Goal: Check status: Check status

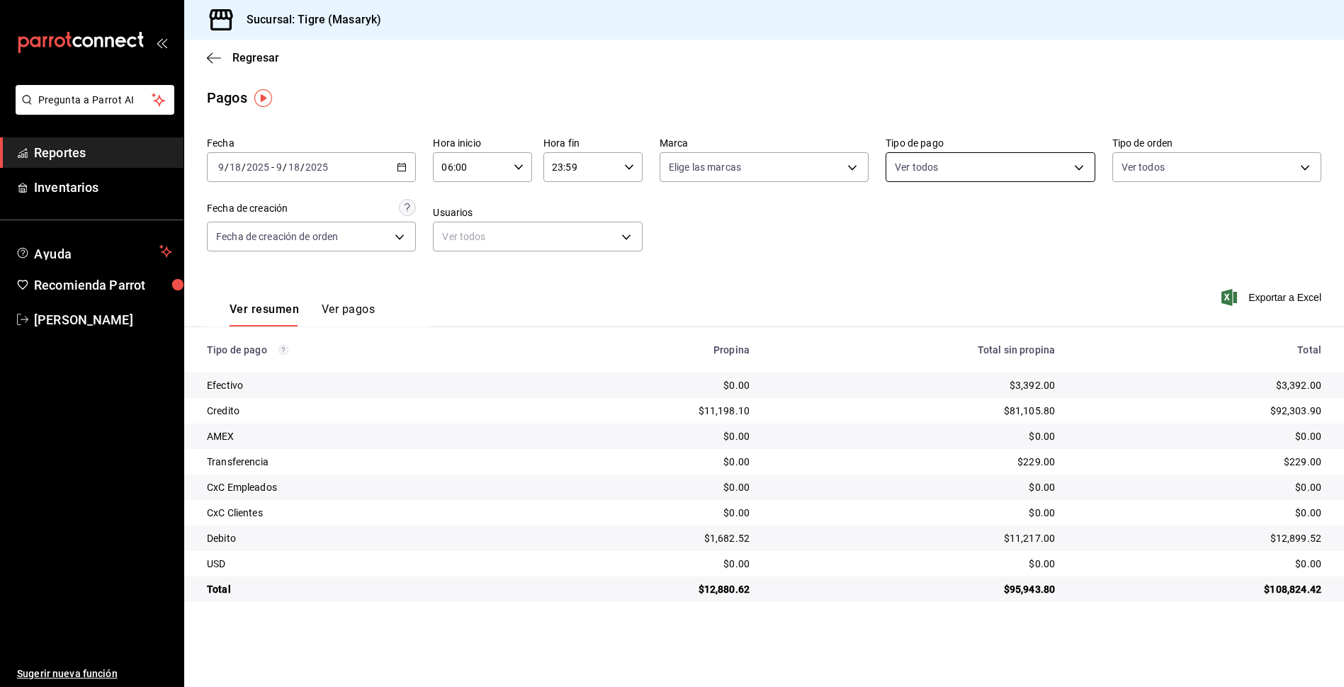
click at [1075, 171] on body "Pregunta a Parrot AI Reportes Inventarios Ayuda Recomienda Parrot Tigre [PERSON…" at bounding box center [672, 343] width 1344 height 687
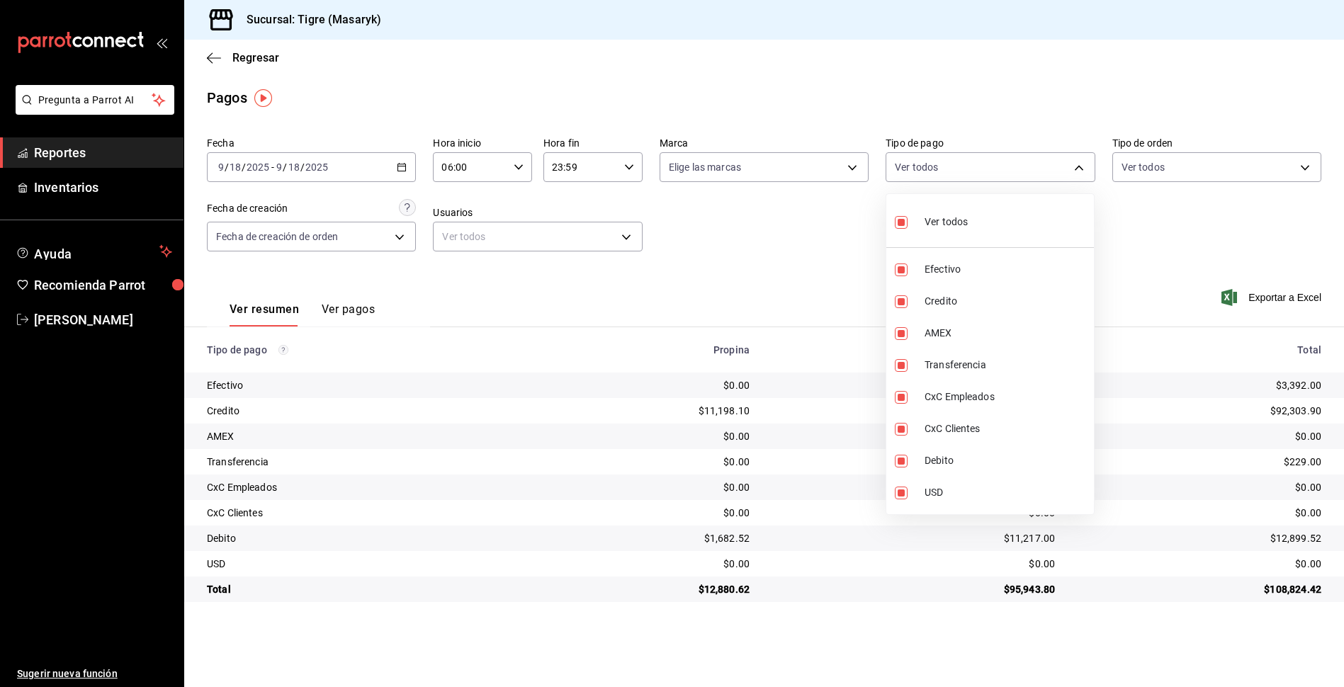
click at [901, 221] on input "checkbox" at bounding box center [901, 222] width 13 height 13
checkbox input "false"
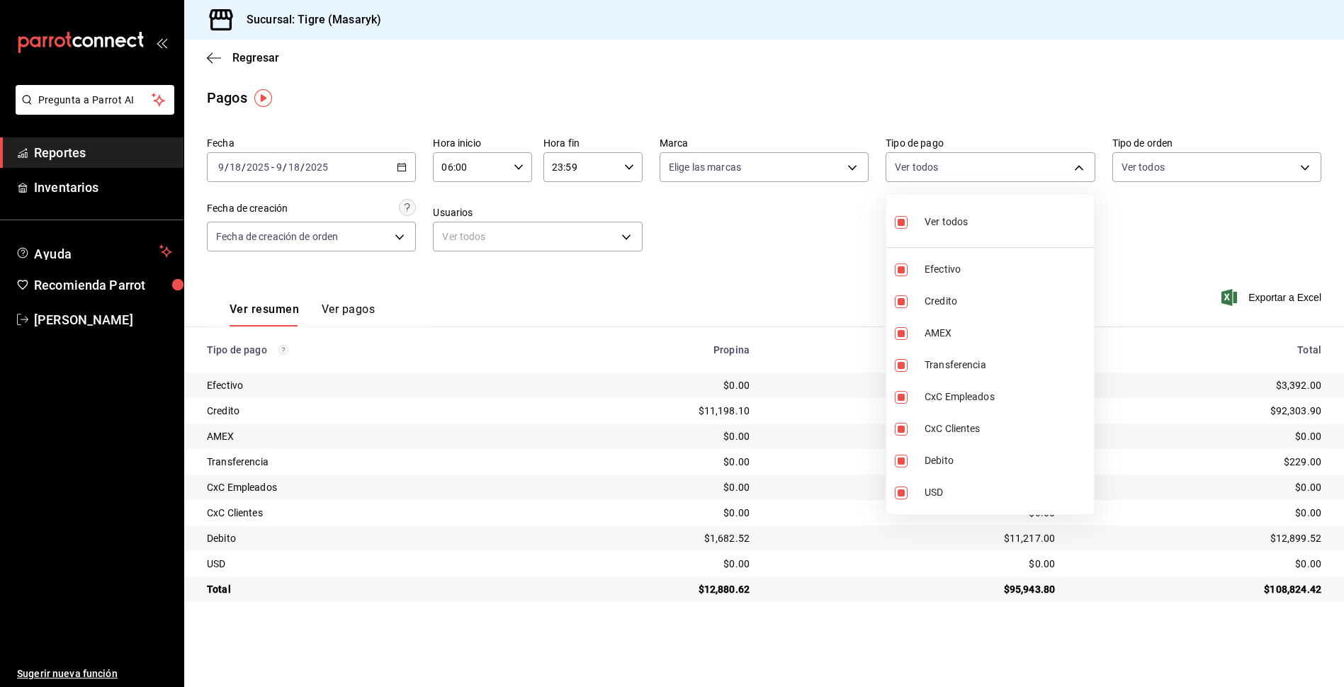
checkbox input "false"
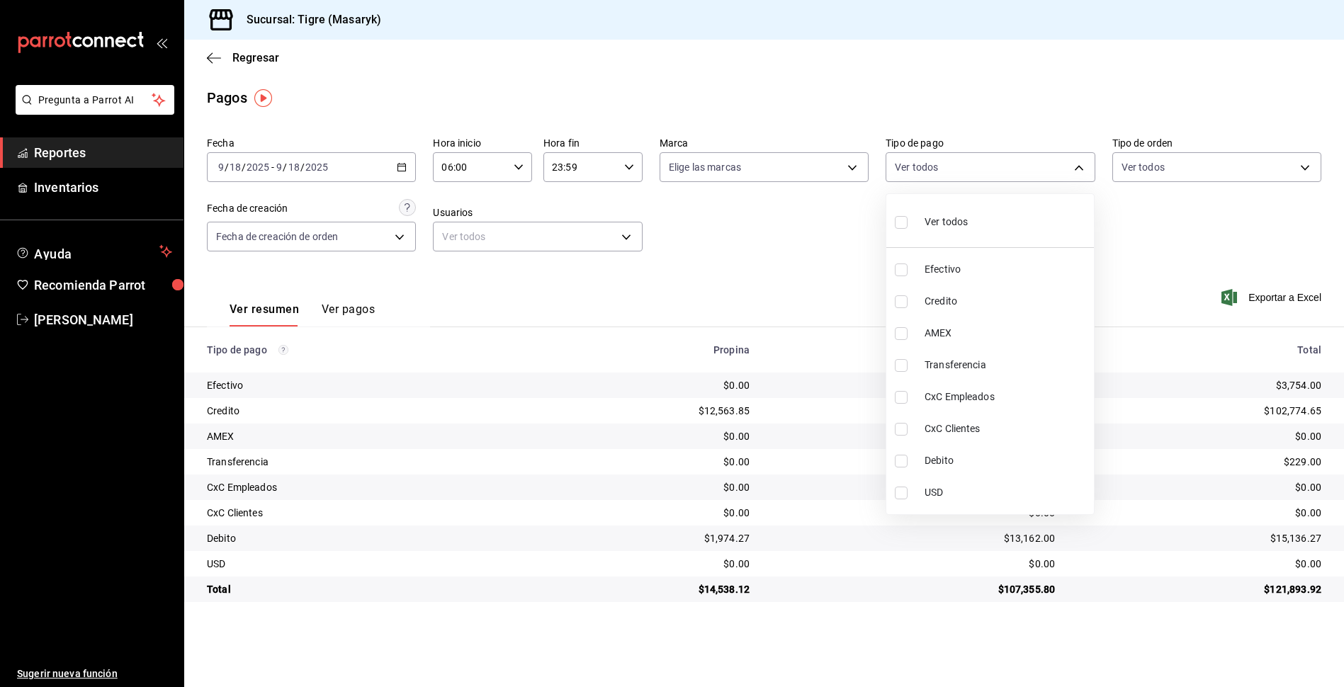
click at [516, 162] on div at bounding box center [672, 343] width 1344 height 687
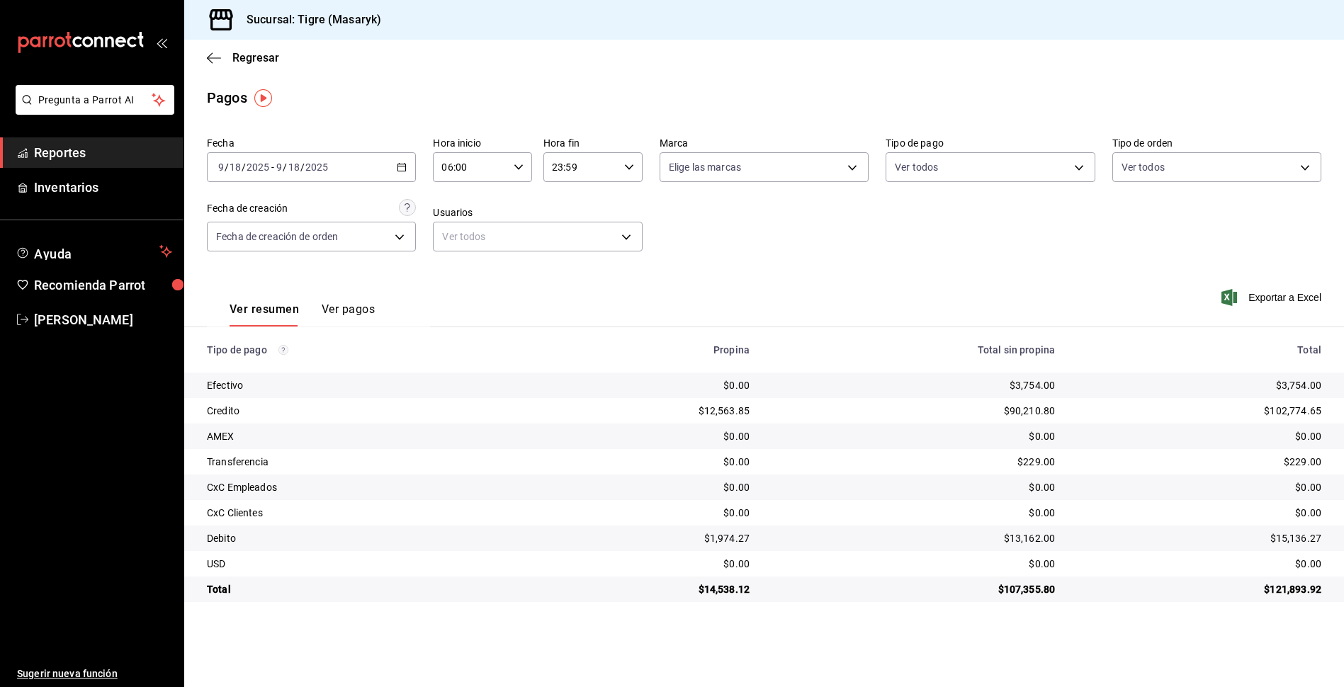
click at [527, 166] on div "06:00 Hora inicio" at bounding box center [482, 167] width 99 height 30
click at [465, 239] on span "07" at bounding box center [457, 237] width 27 height 11
type input "07:00"
click at [1073, 167] on div at bounding box center [672, 343] width 1344 height 687
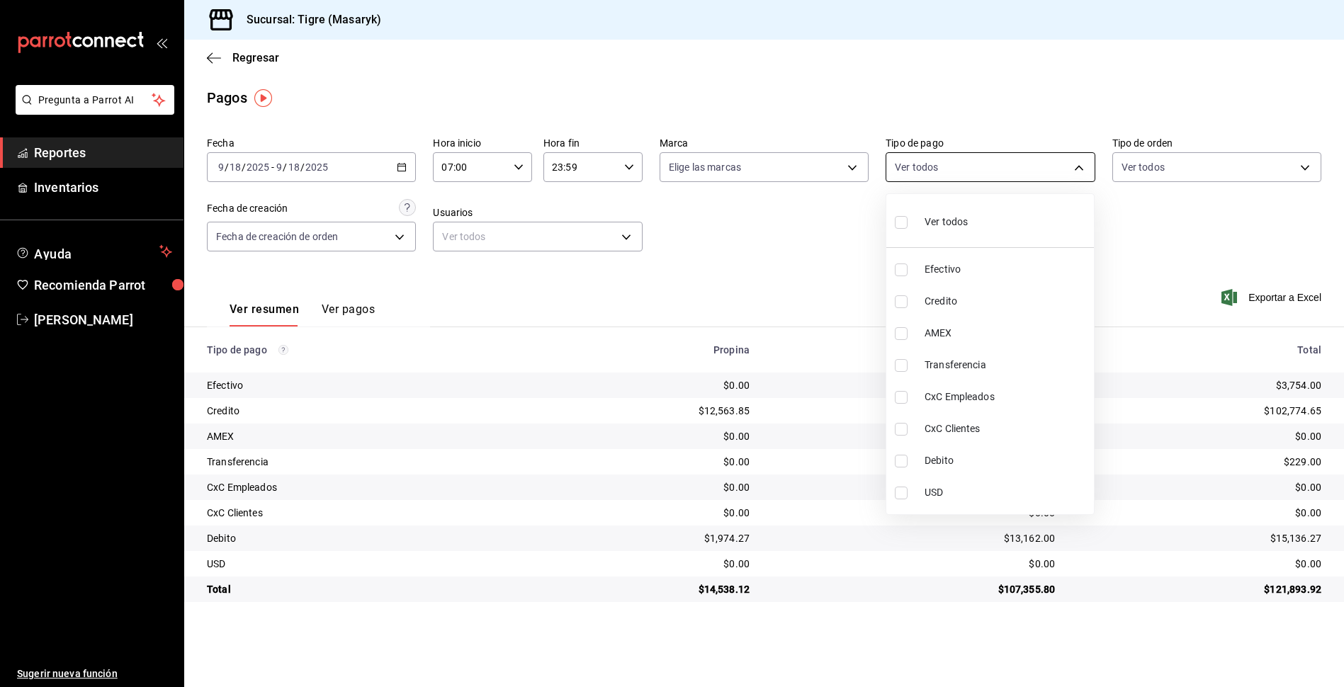
click at [1078, 164] on body "Pregunta a Parrot AI Reportes Inventarios Ayuda Recomienda Parrot Tigre Masaryk…" at bounding box center [672, 343] width 1344 height 687
click at [907, 300] on input "checkbox" at bounding box center [901, 301] width 13 height 13
checkbox input "true"
type input "563f51c4-7c0d-43b6-837e-e895ac41548e"
click at [904, 458] on input "checkbox" at bounding box center [901, 461] width 13 height 13
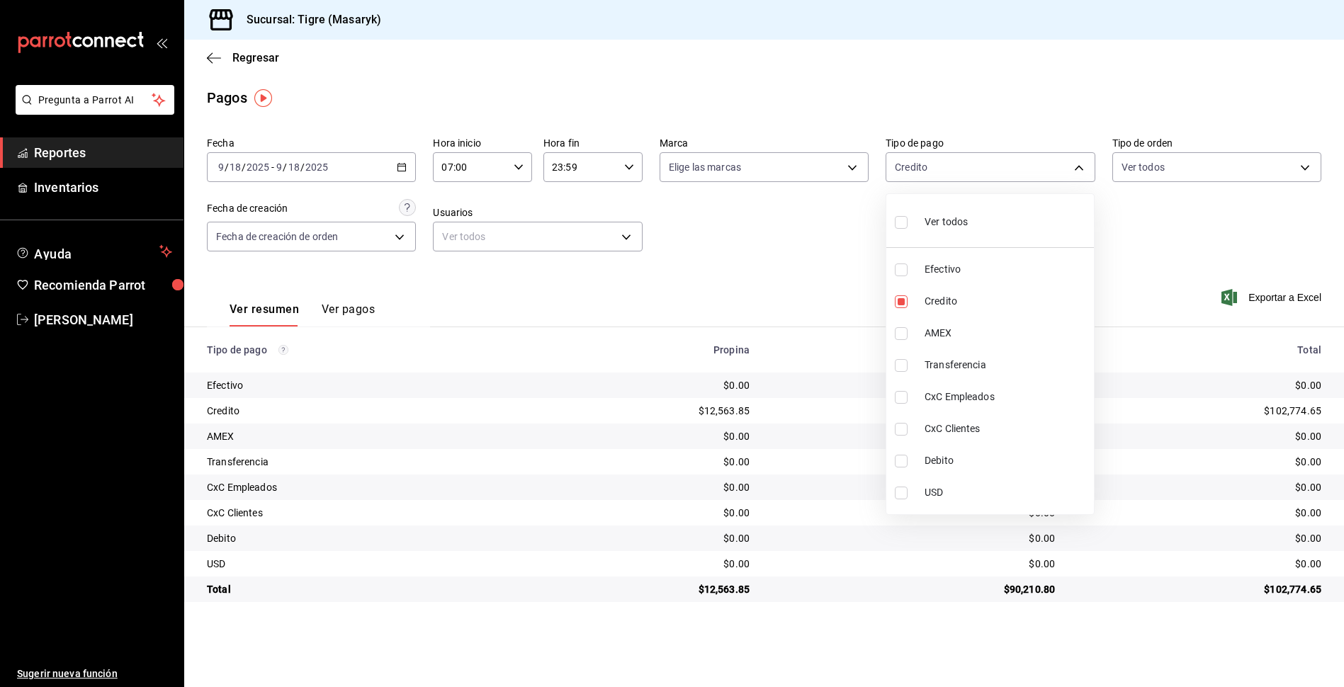
checkbox input "true"
type input "563f51c4-7c0d-43b6-837e-e895ac41548e,a8f1af16-94e3-41ee-854d-4aaa38aa7ebf"
click at [753, 239] on div at bounding box center [672, 343] width 1344 height 687
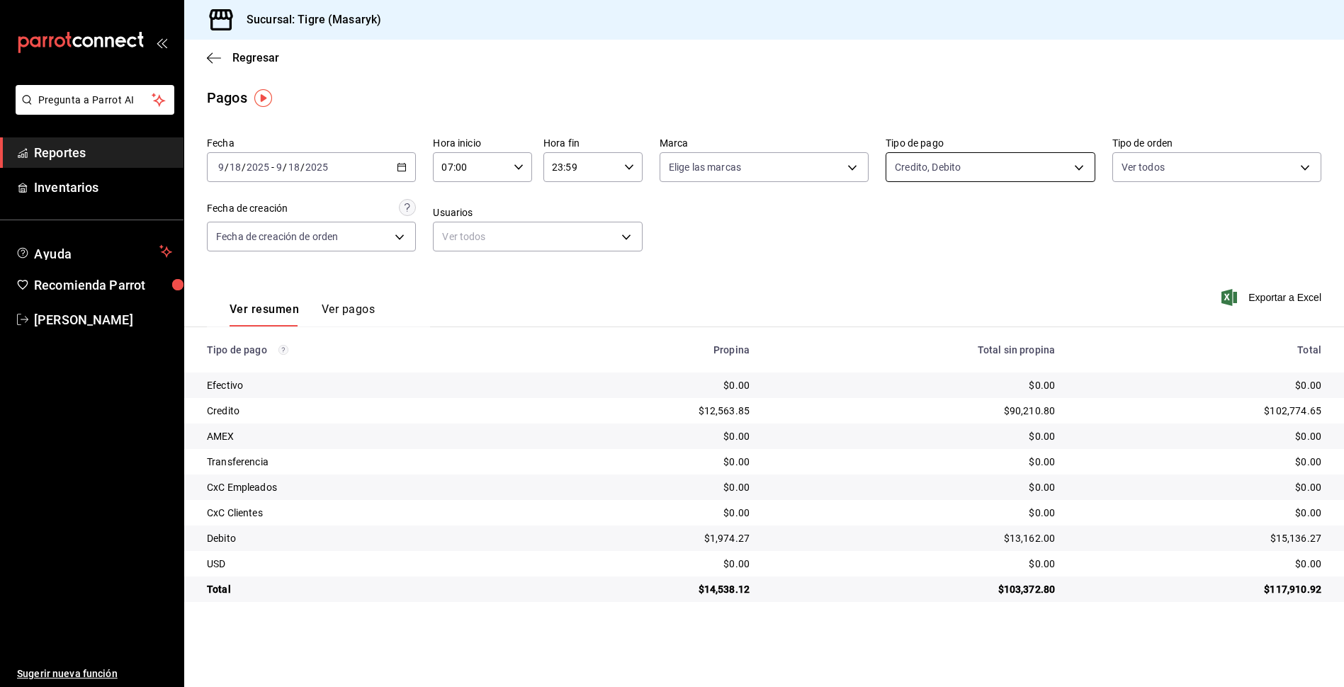
click at [1082, 164] on body "Pregunta a Parrot AI Reportes Inventarios Ayuda Recomienda Parrot Tigre Masaryk…" at bounding box center [672, 343] width 1344 height 687
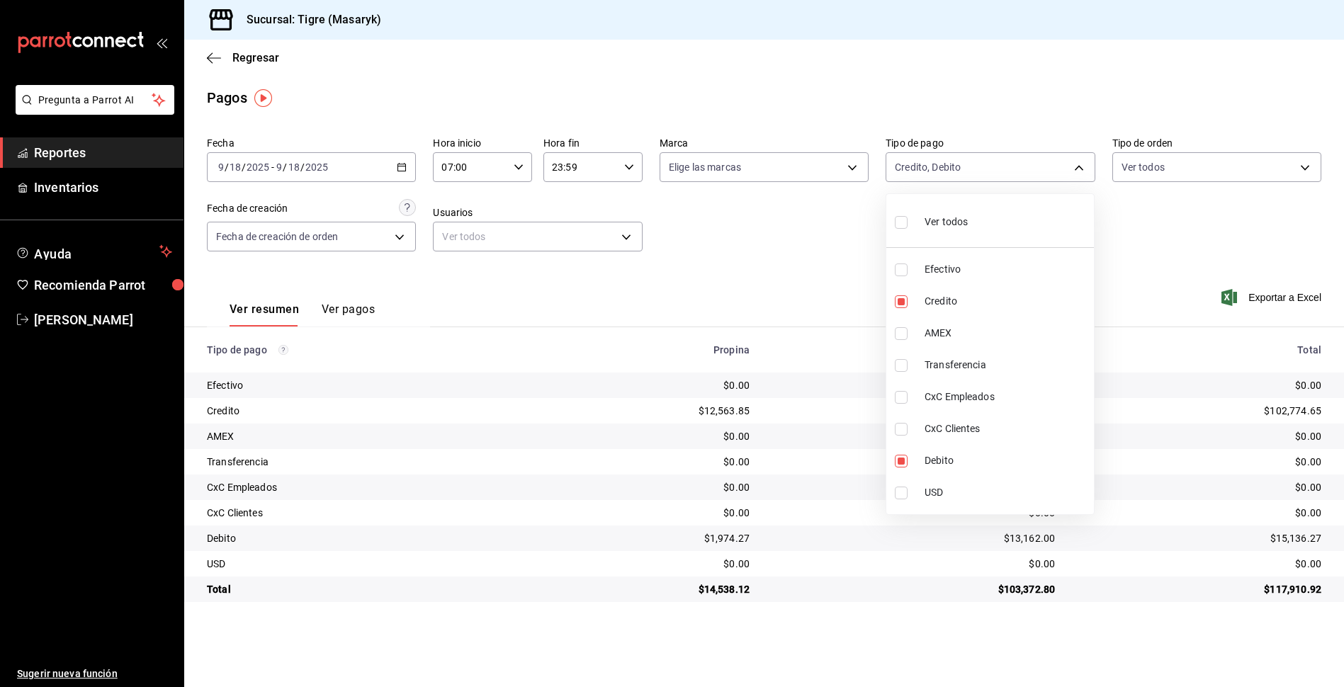
click at [904, 214] on label at bounding box center [904, 222] width 18 height 21
click at [904, 216] on input "checkbox" at bounding box center [901, 222] width 13 height 13
checkbox input "false"
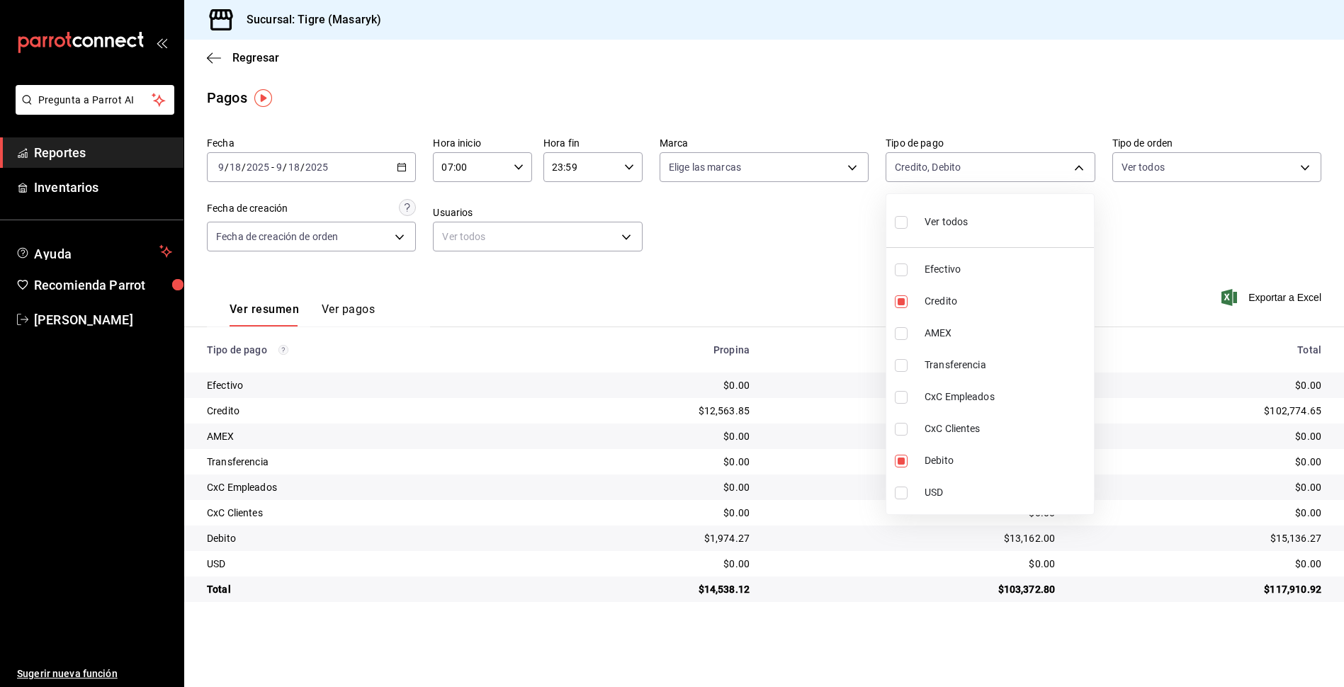
checkbox input "false"
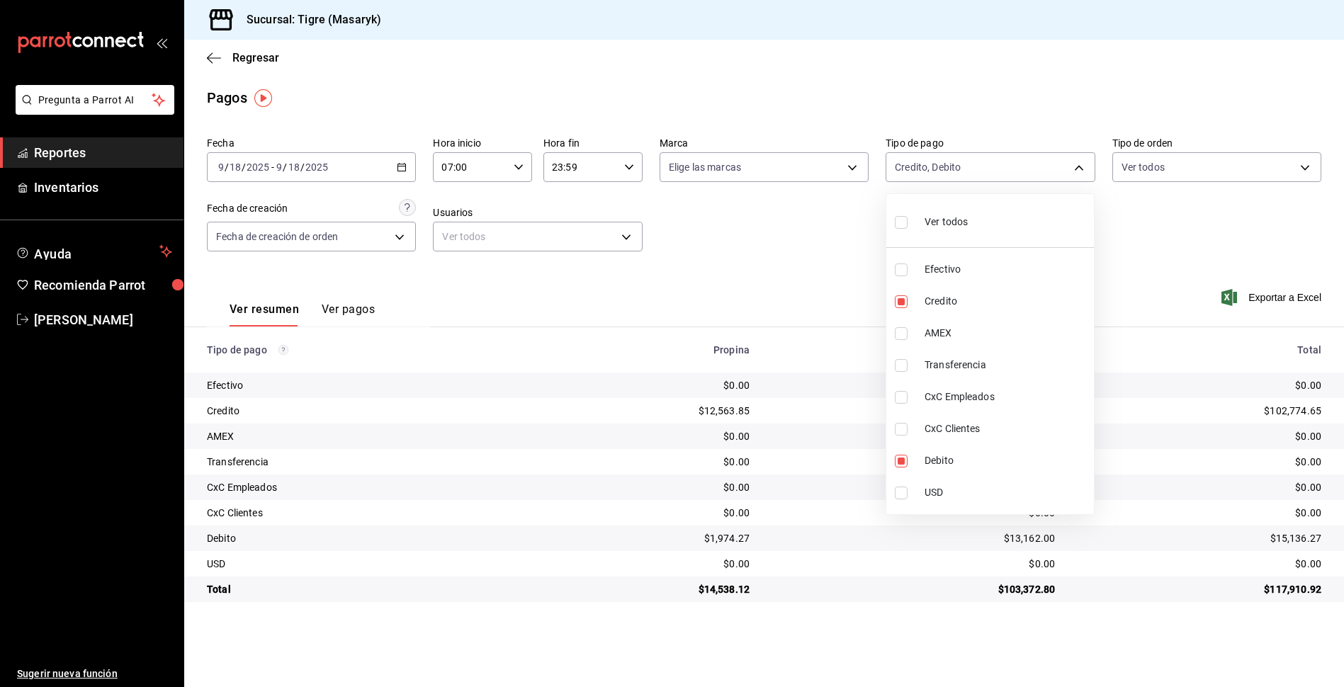
checkbox input "false"
click at [902, 226] on input "checkbox" at bounding box center [901, 222] width 13 height 13
checkbox input "true"
type input "68cfb1b9-f6b2-44be-9d19-cf144159f8e2,563f51c4-7c0d-43b6-837e-e895ac41548e,d9472…"
checkbox input "true"
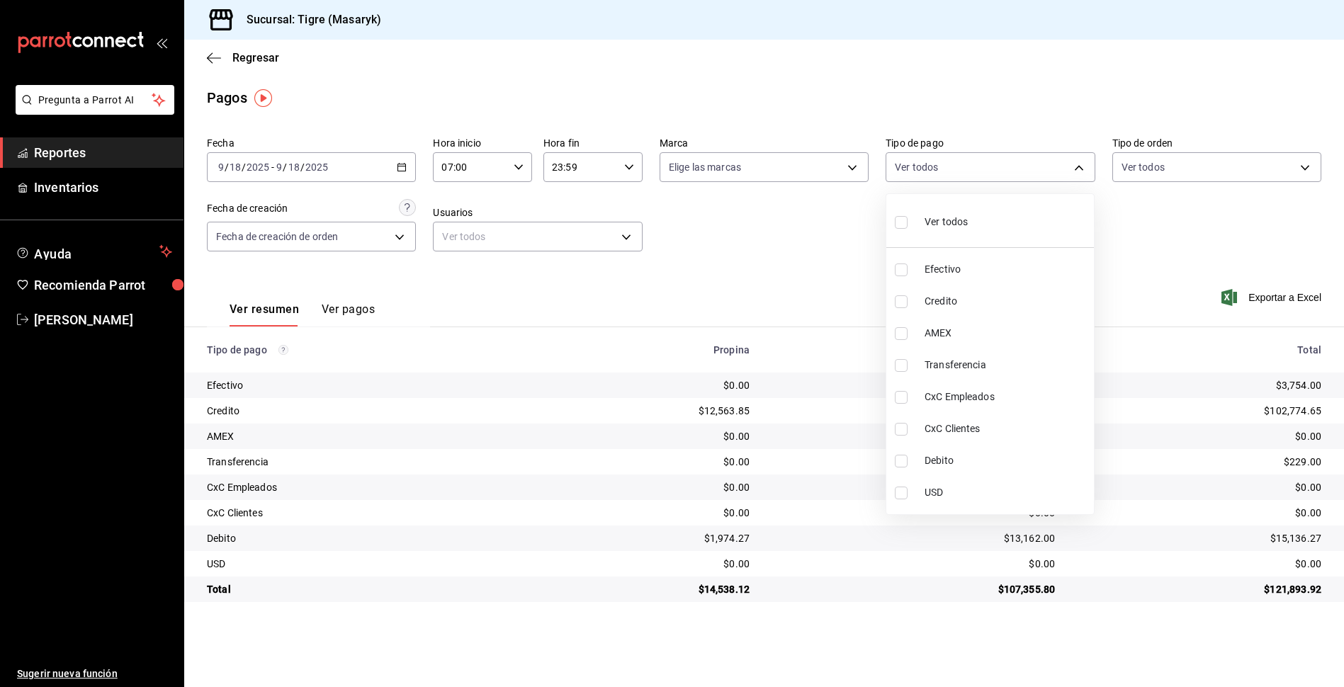
checkbox input "true"
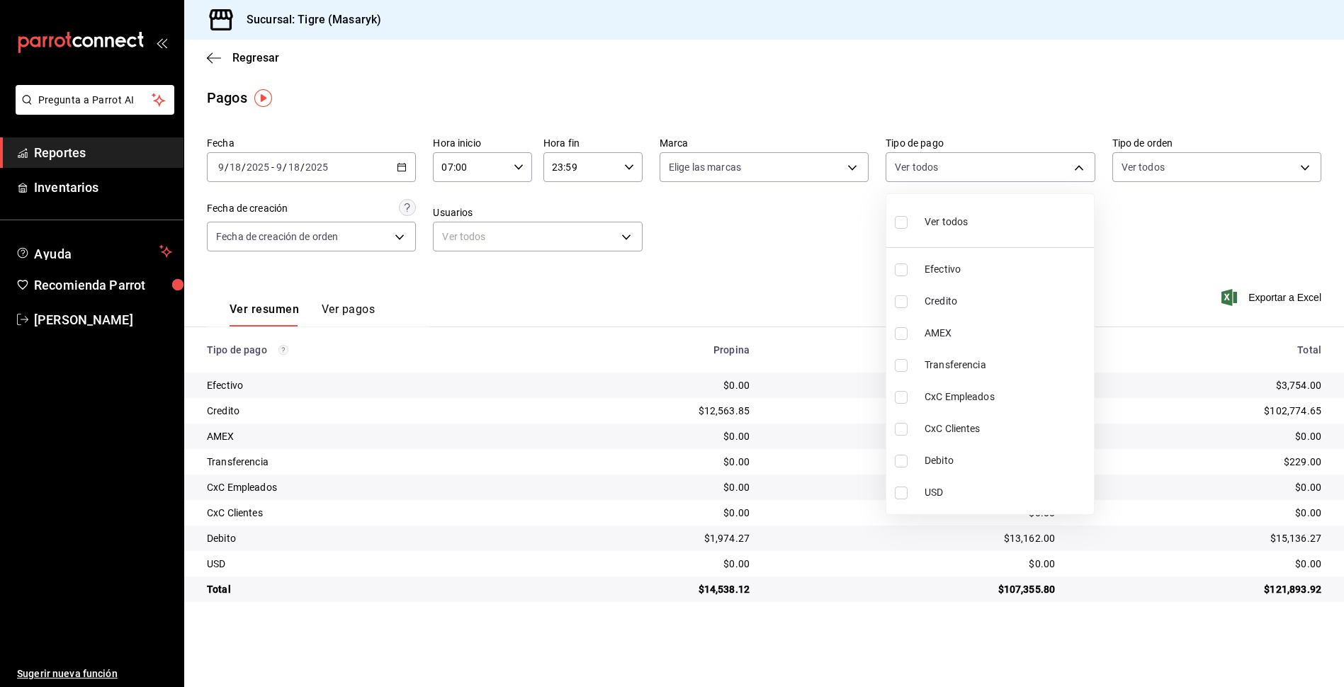
checkbox input "true"
click at [1155, 239] on div at bounding box center [672, 343] width 1344 height 687
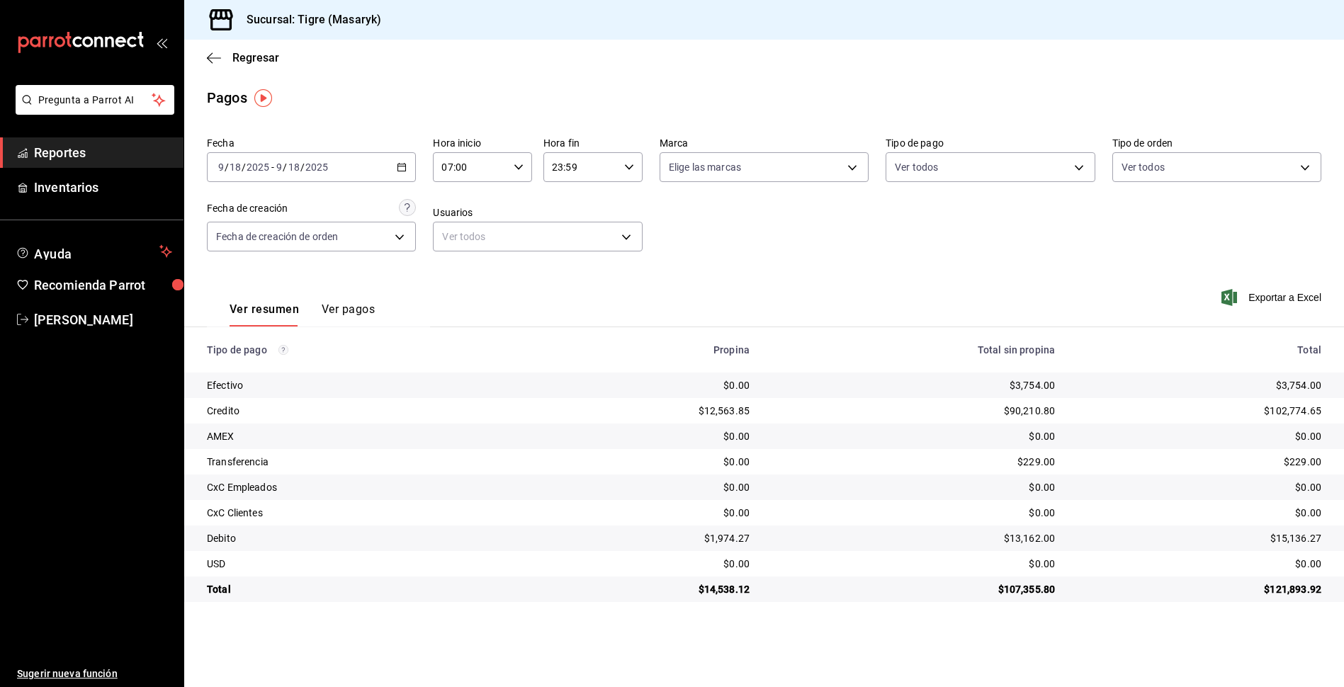
click at [519, 167] on icon "button" at bounding box center [519, 167] width 10 height 10
click at [456, 197] on button "07" at bounding box center [458, 203] width 44 height 28
click at [631, 163] on div at bounding box center [672, 343] width 1344 height 687
click at [633, 167] on icon "button" at bounding box center [629, 167] width 10 height 10
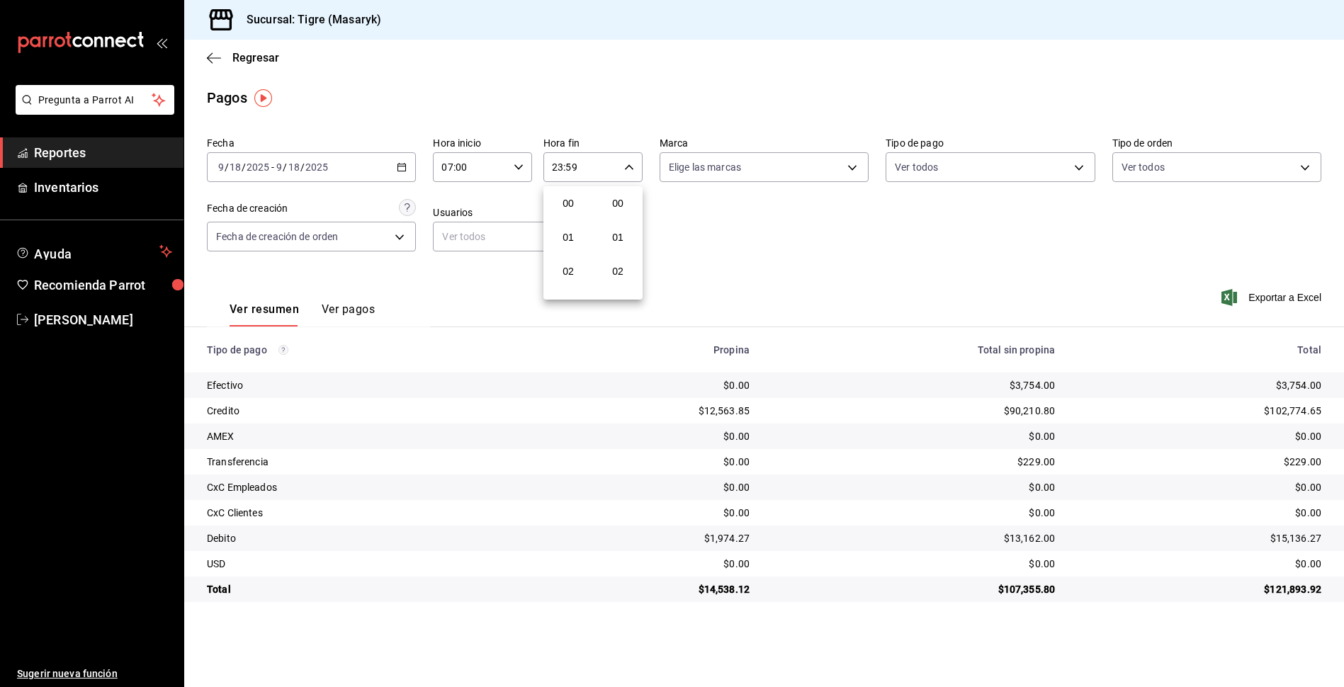
scroll to position [1927, 0]
click at [569, 283] on span "23" at bounding box center [568, 282] width 27 height 11
click at [1077, 166] on div at bounding box center [672, 343] width 1344 height 687
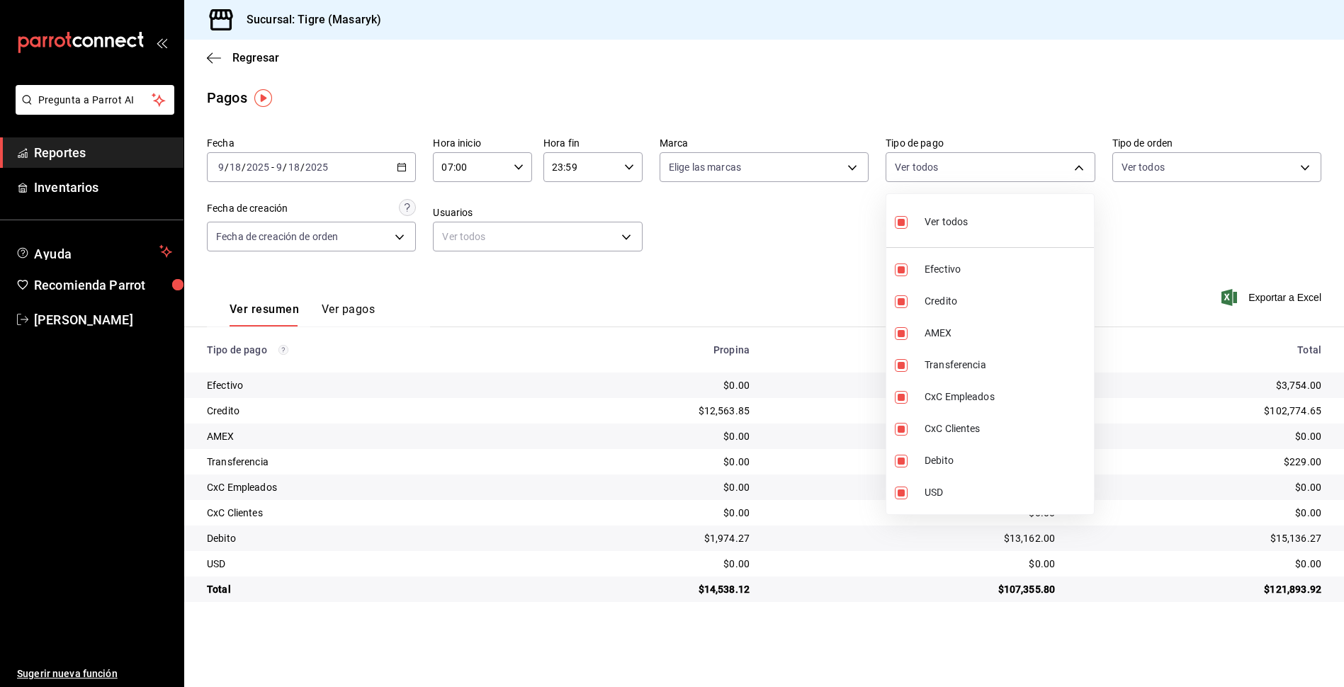
click at [1078, 166] on body "Pregunta a Parrot AI Reportes Inventarios Ayuda Recomienda Parrot Tigre [PERSON…" at bounding box center [672, 343] width 1344 height 687
click at [897, 221] on input "checkbox" at bounding box center [901, 222] width 13 height 13
checkbox input "false"
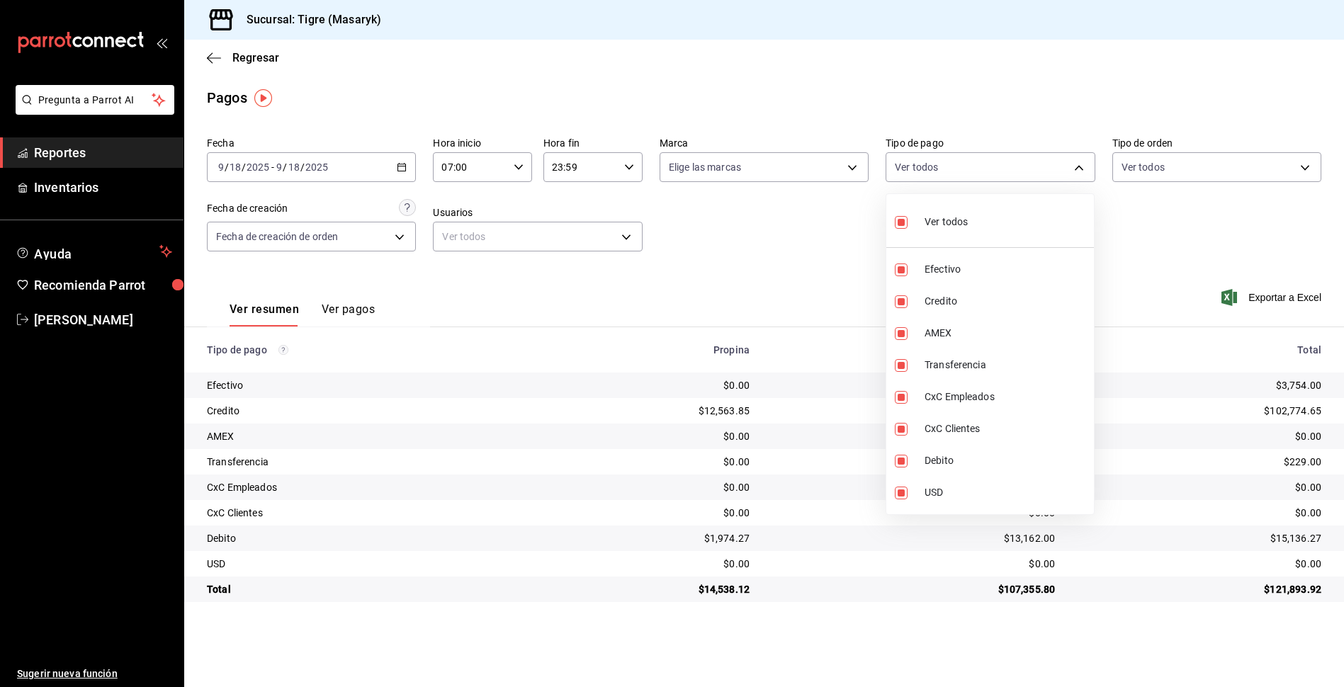
checkbox input "false"
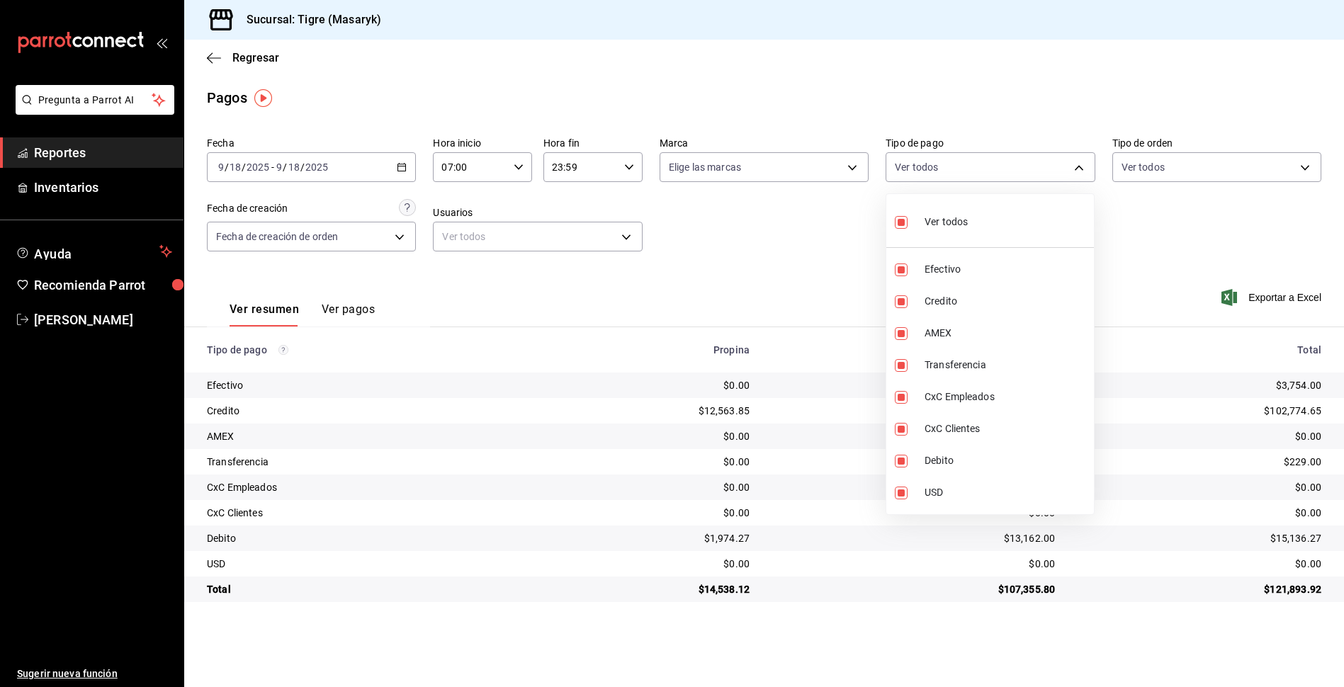
checkbox input "false"
click at [897, 221] on input "checkbox" at bounding box center [901, 222] width 13 height 13
checkbox input "true"
type input "68cfb1b9-f6b2-44be-9d19-cf144159f8e2,563f51c4-7c0d-43b6-837e-e895ac41548e,d9472…"
checkbox input "true"
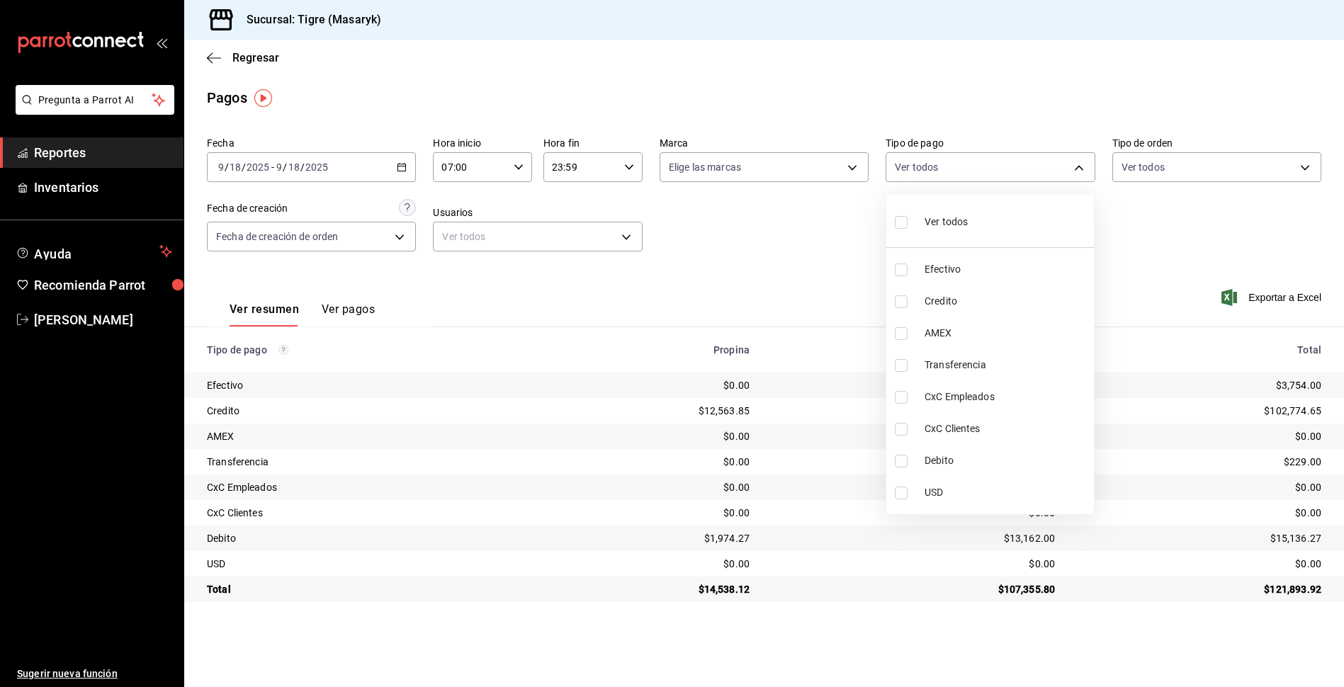
checkbox input "true"
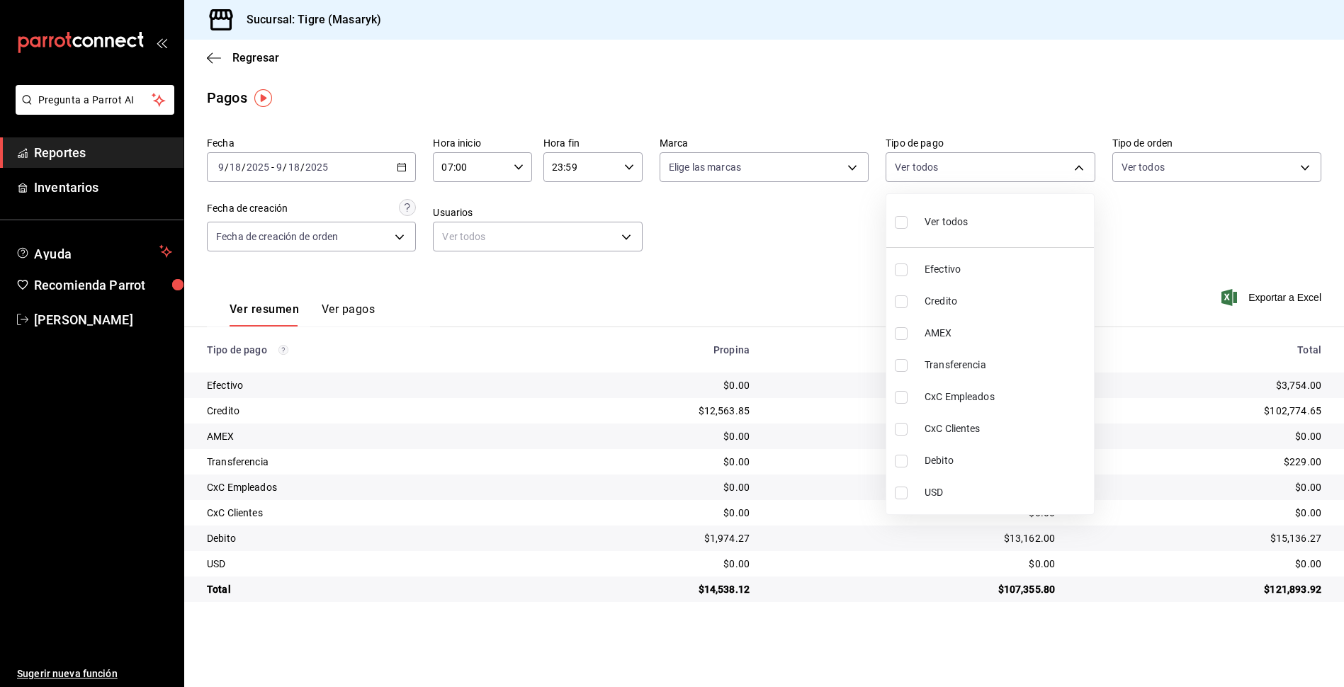
checkbox input "true"
click at [805, 222] on div at bounding box center [672, 343] width 1344 height 687
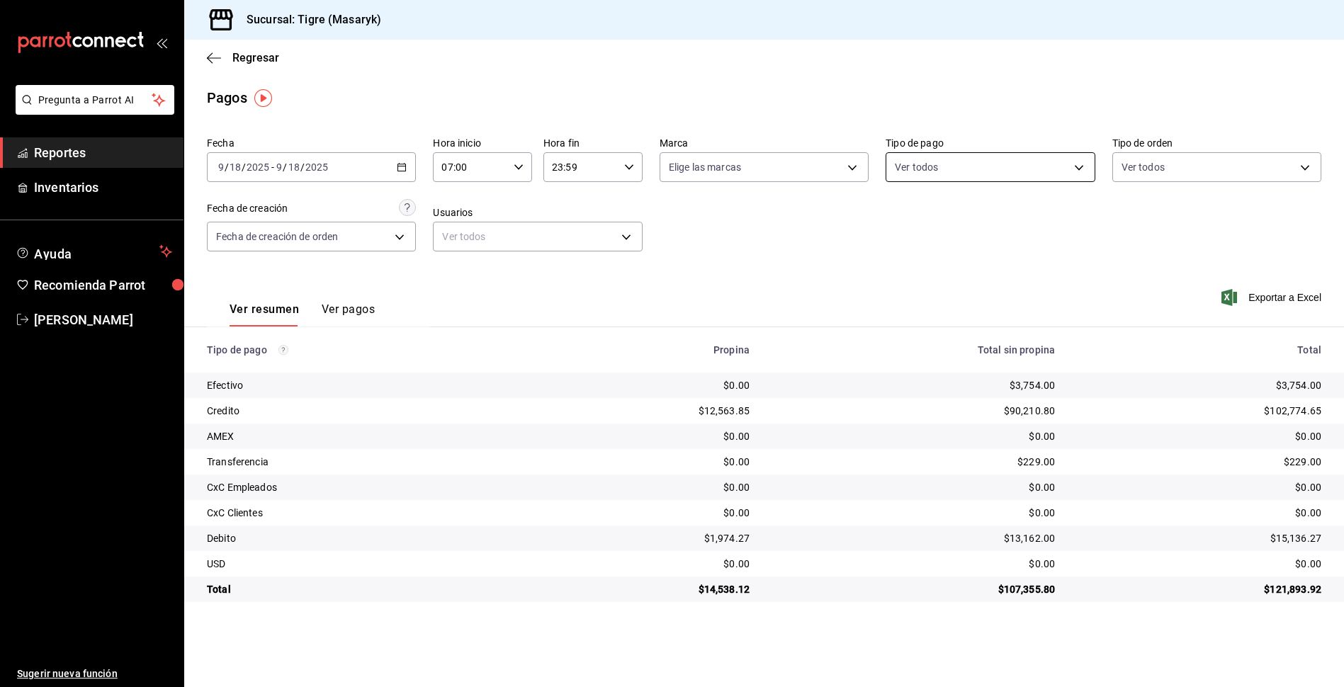
click at [1082, 171] on body "Pregunta a Parrot AI Reportes Inventarios Ayuda Recomienda Parrot Tigre [PERSON…" at bounding box center [672, 343] width 1344 height 687
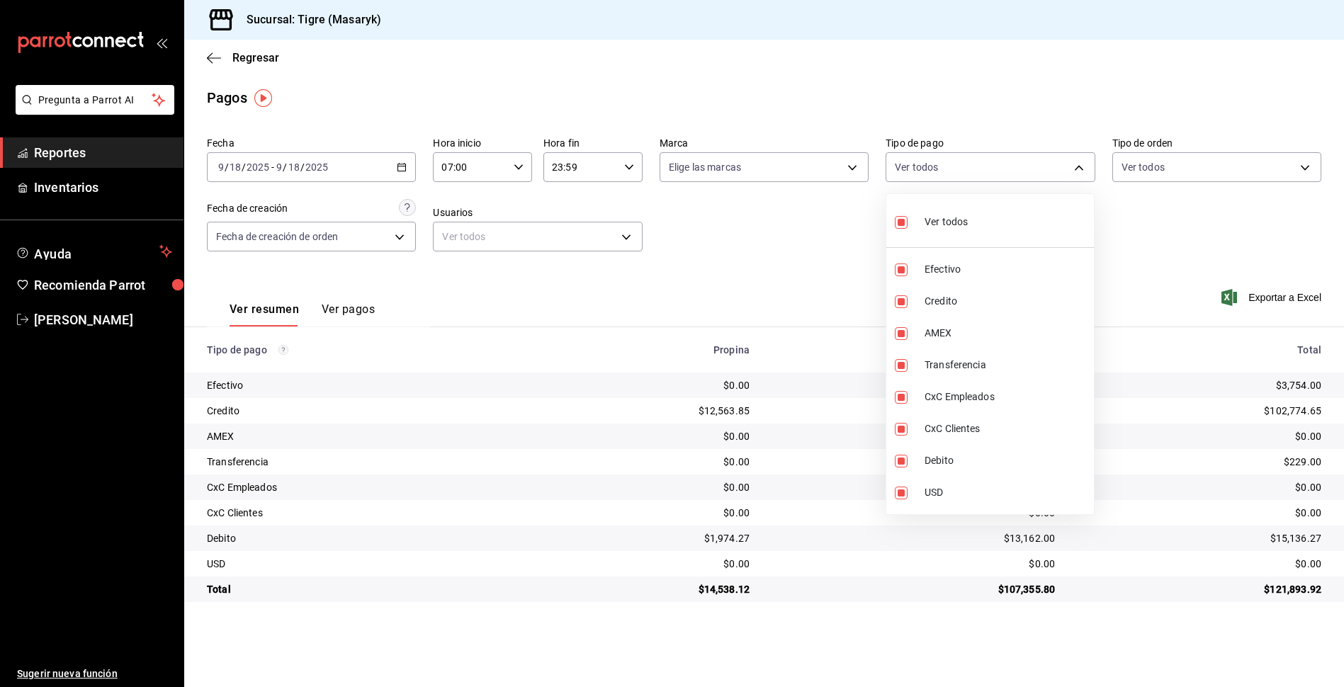
click at [901, 225] on input "checkbox" at bounding box center [901, 222] width 13 height 13
checkbox input "false"
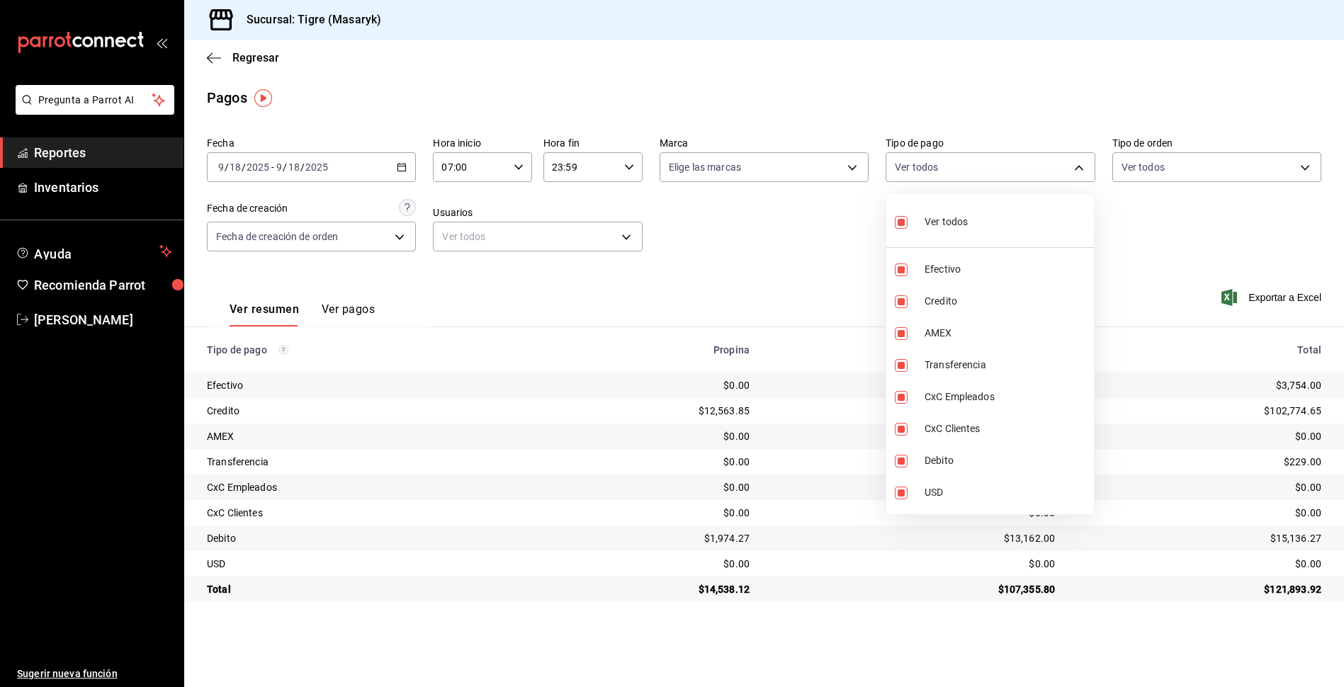
checkbox input "false"
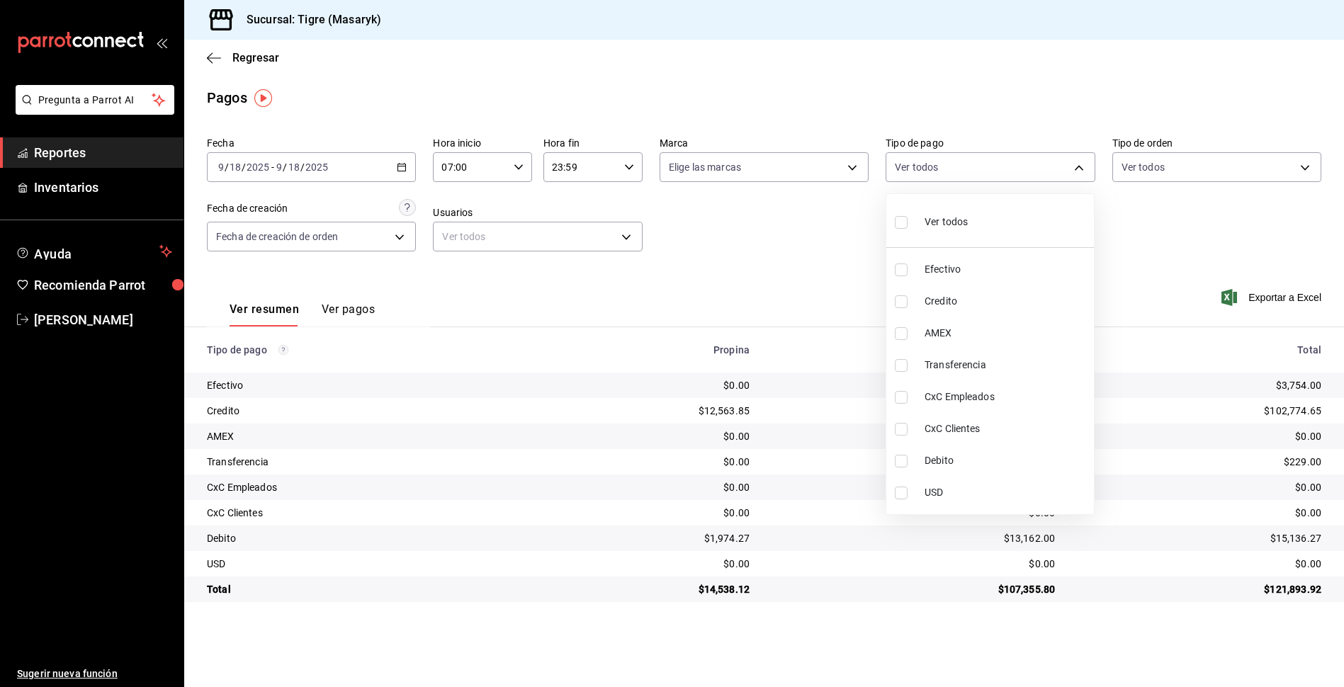
click at [909, 301] on label at bounding box center [904, 301] width 18 height 13
click at [907, 301] on input "checkbox" at bounding box center [901, 301] width 13 height 13
checkbox input "false"
click at [904, 458] on input "checkbox" at bounding box center [901, 461] width 13 height 13
checkbox input "true"
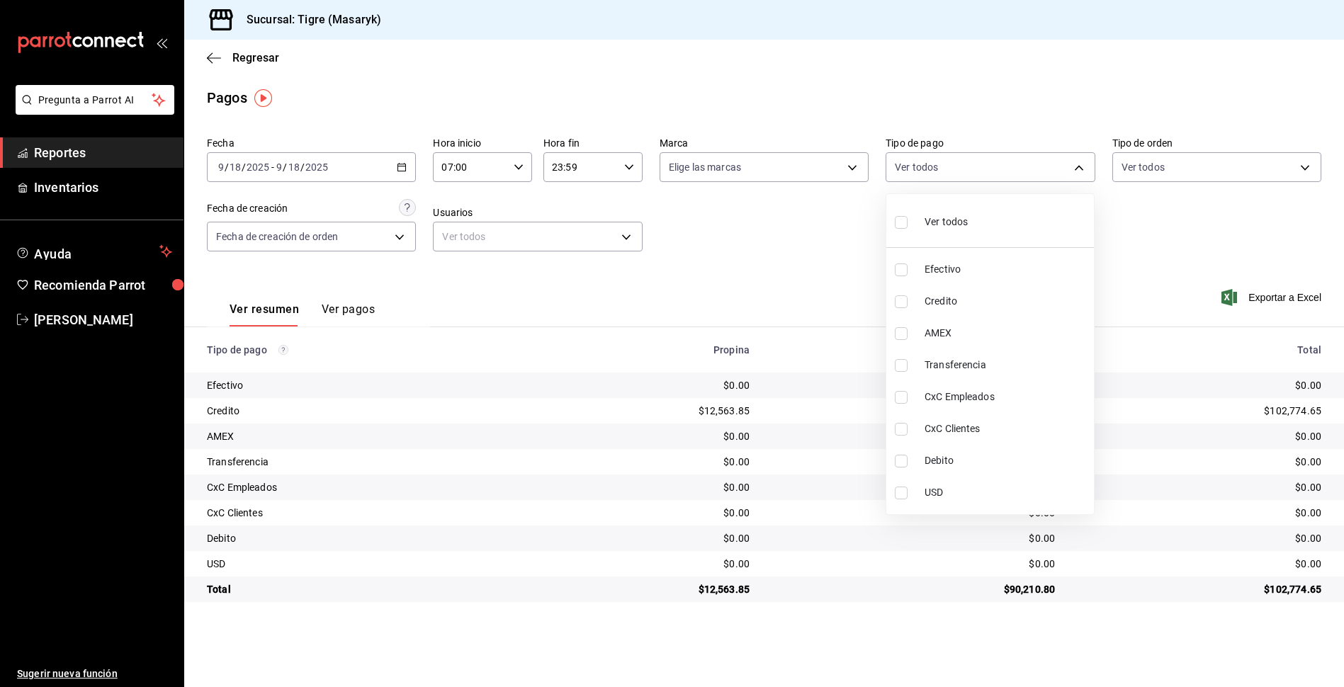
type input "a8f1af16-94e3-41ee-854d-4aaa38aa7ebf"
click at [1166, 302] on div at bounding box center [672, 343] width 1344 height 687
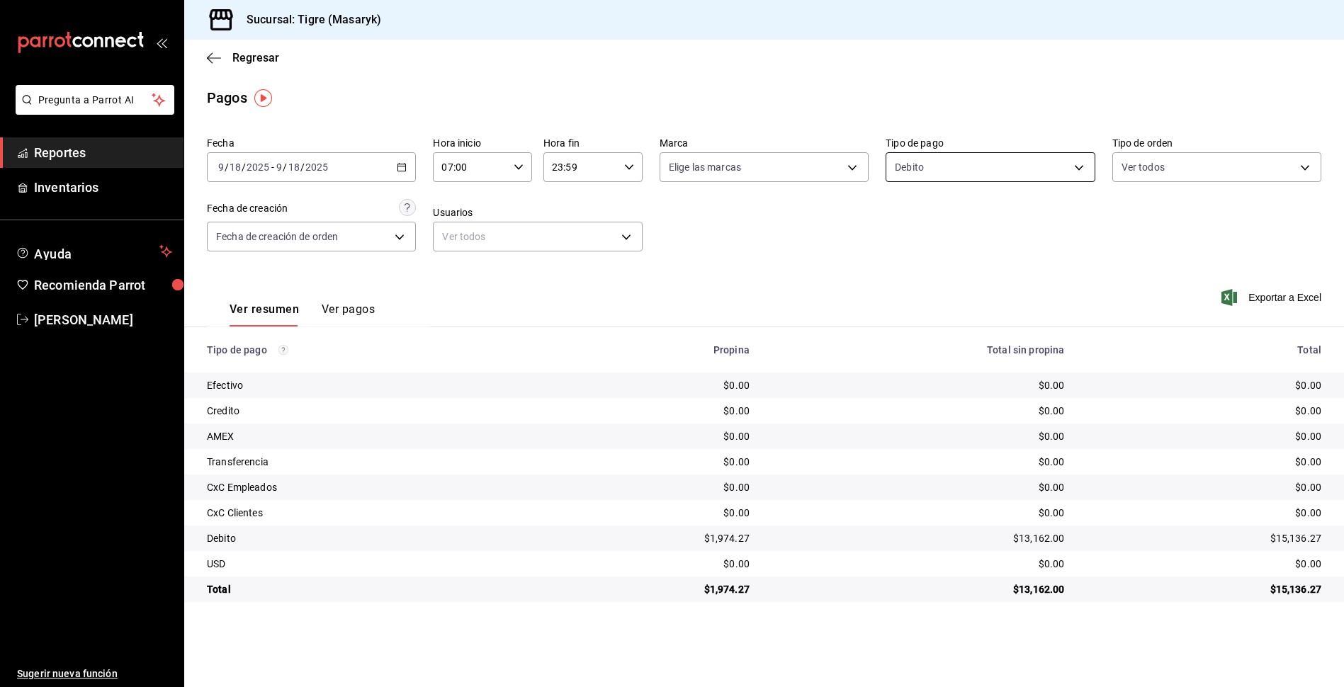
click at [1076, 168] on body "Pregunta a Parrot AI Reportes Inventarios Ayuda Recomienda Parrot Tigre Masaryk…" at bounding box center [672, 343] width 1344 height 687
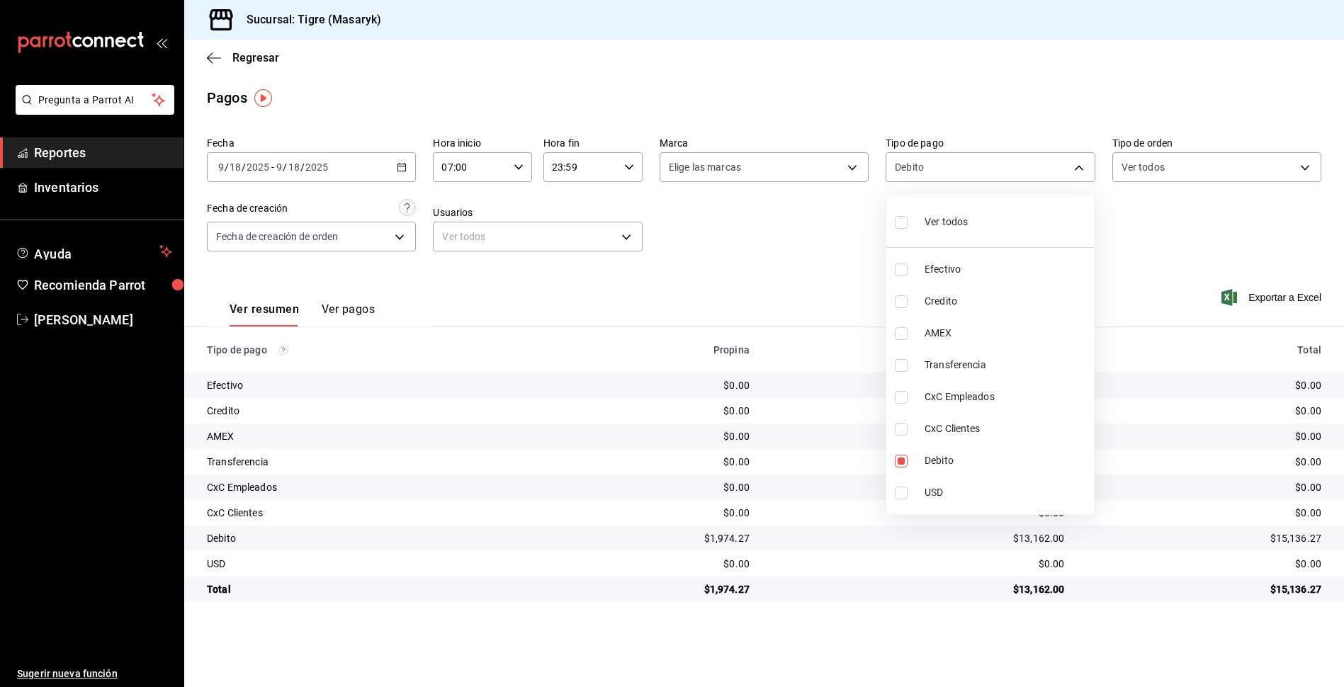
click at [906, 298] on input "checkbox" at bounding box center [901, 301] width 13 height 13
checkbox input "true"
type input "a8f1af16-94e3-41ee-854d-4aaa38aa7ebf,563f51c4-7c0d-43b6-837e-e895ac41548e"
click at [851, 288] on div at bounding box center [672, 343] width 1344 height 687
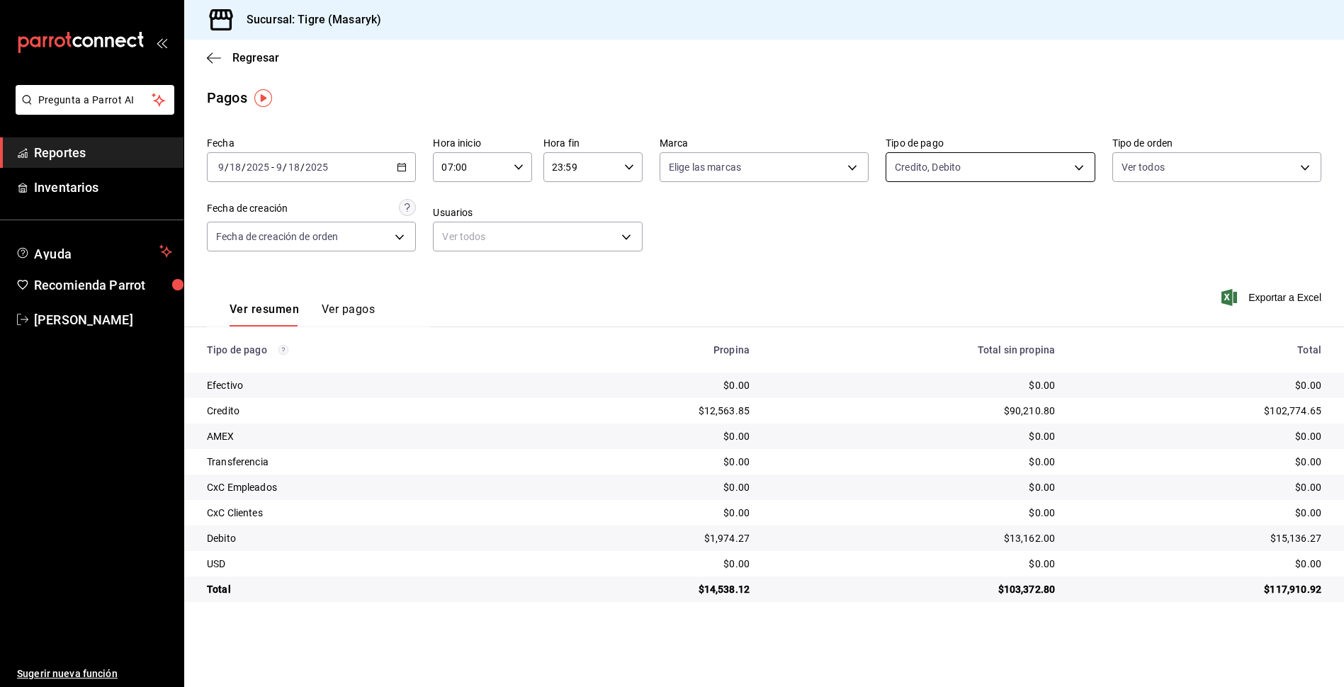
click at [1083, 169] on body "Pregunta a Parrot AI Reportes Inventarios Ayuda Recomienda Parrot Tigre Masaryk…" at bounding box center [672, 343] width 1344 height 687
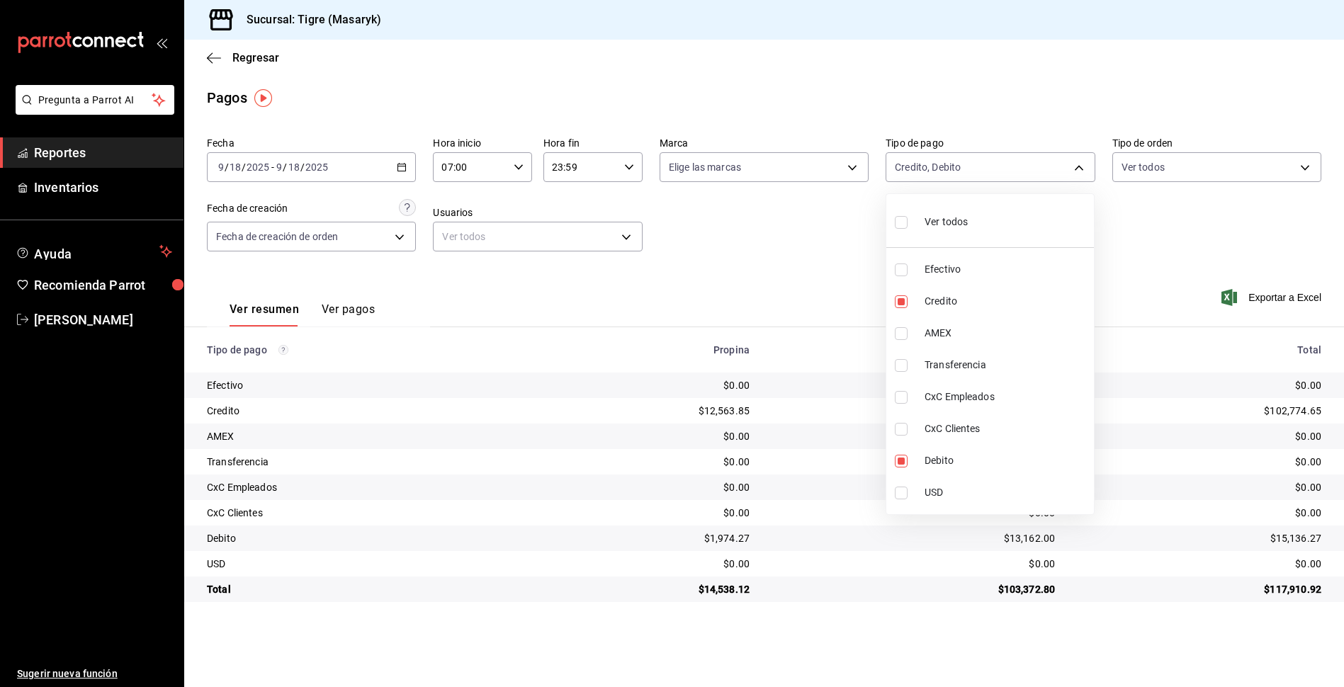
click at [906, 227] on input "checkbox" at bounding box center [901, 222] width 13 height 13
checkbox input "true"
type input "68cfb1b9-f6b2-44be-9d19-cf144159f8e2,563f51c4-7c0d-43b6-837e-e895ac41548e,d9472…"
checkbox input "true"
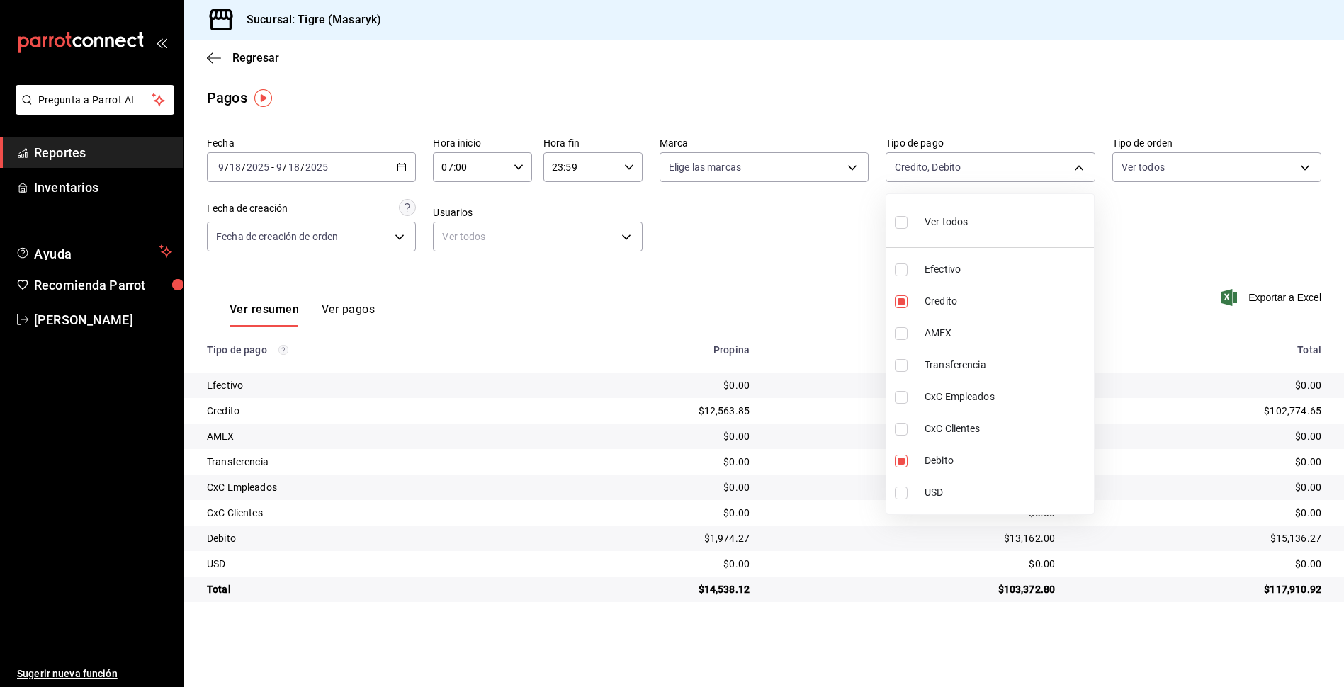
checkbox input "true"
click at [822, 232] on div at bounding box center [672, 343] width 1344 height 687
